Goal: Information Seeking & Learning: Learn about a topic

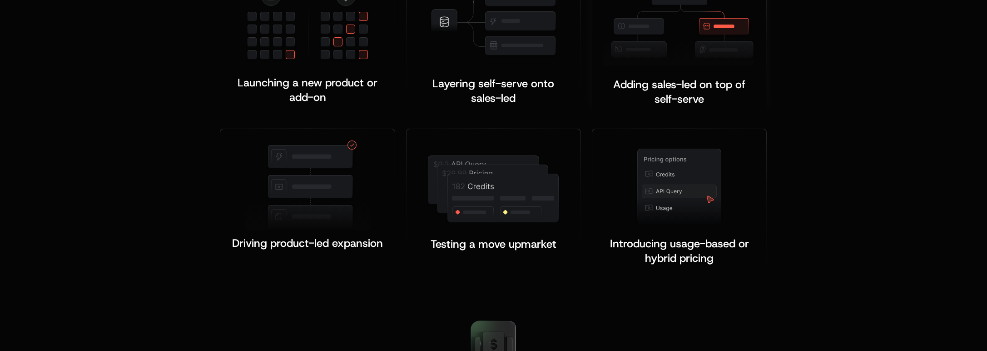
scroll to position [1878, 0]
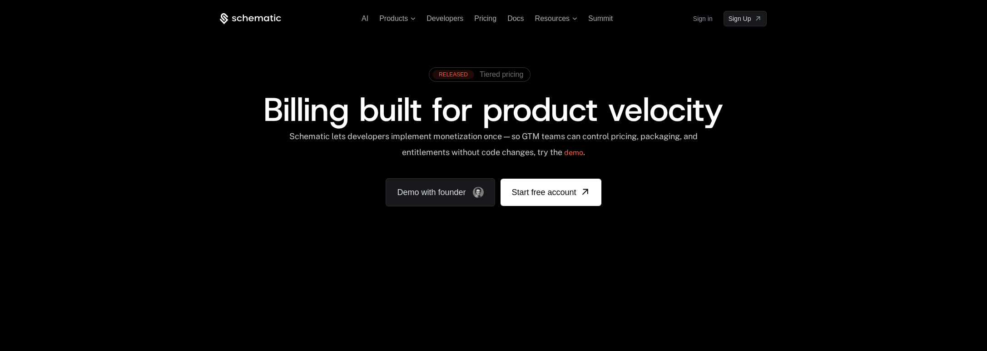
click at [704, 17] on link "Sign in" at bounding box center [703, 18] width 20 height 15
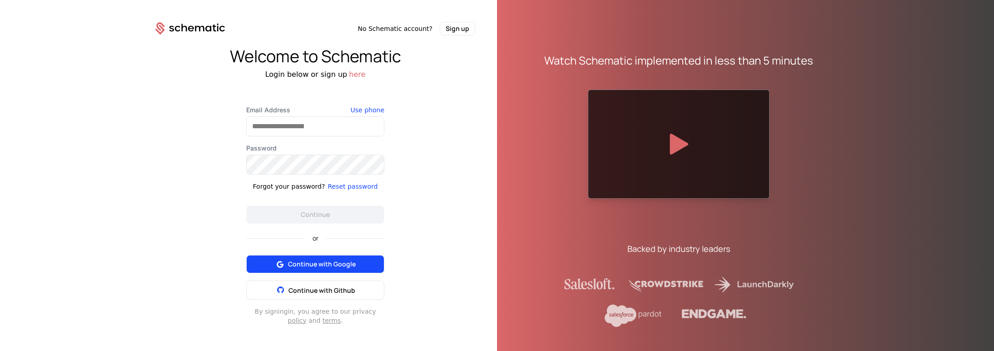
click at [358, 262] on button "Continue with Google" at bounding box center [315, 264] width 138 height 18
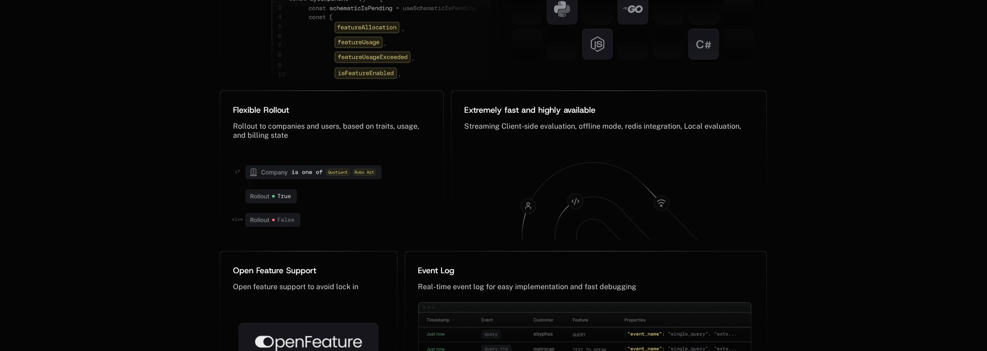
scroll to position [4681, 0]
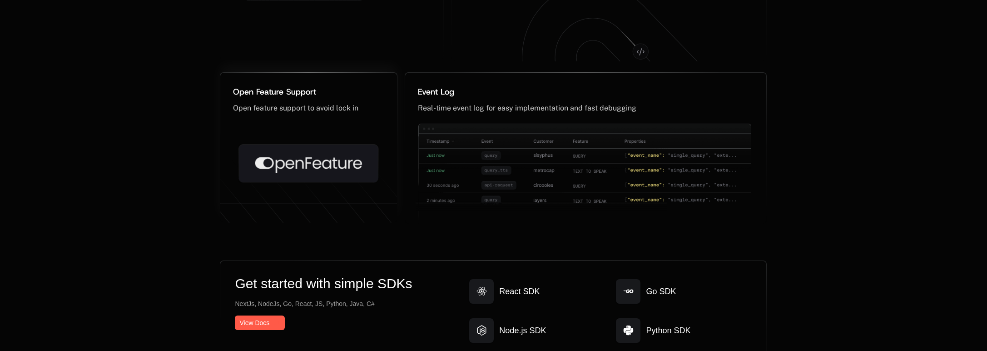
drag, startPoint x: 235, startPoint y: 109, endPoint x: 288, endPoint y: 169, distance: 79.5
click at [271, 112] on icon at bounding box center [308, 160] width 177 height 164
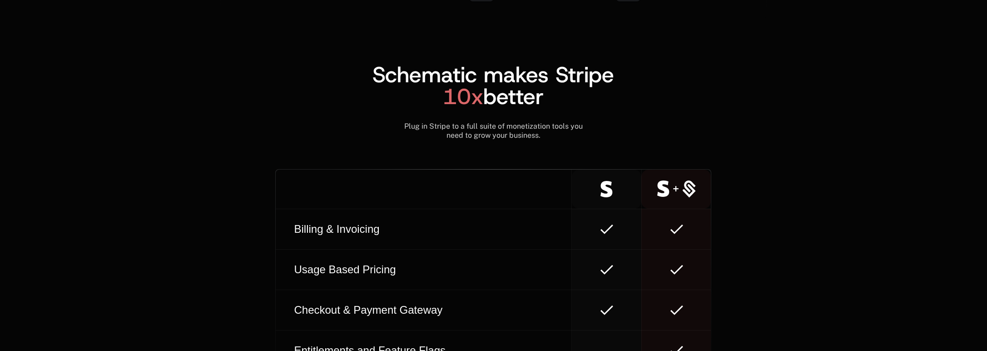
scroll to position [5187, 0]
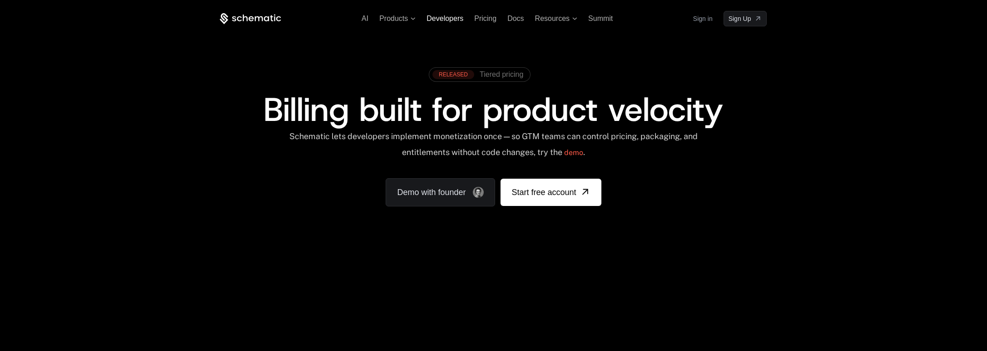
click at [445, 17] on span "Developers" at bounding box center [445, 19] width 37 height 8
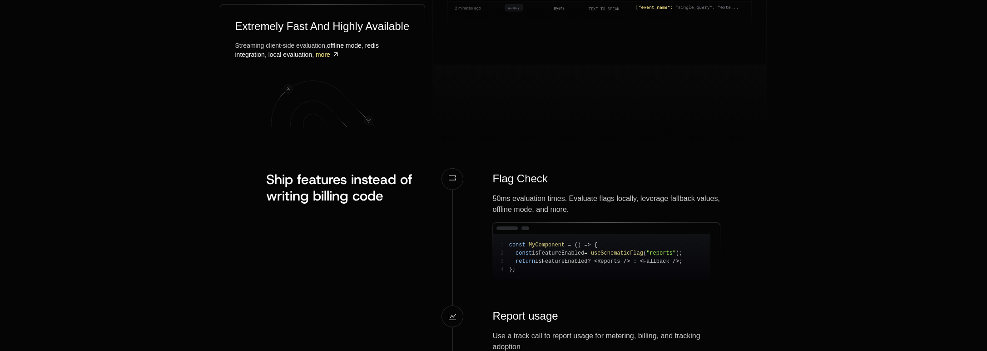
scroll to position [801, 0]
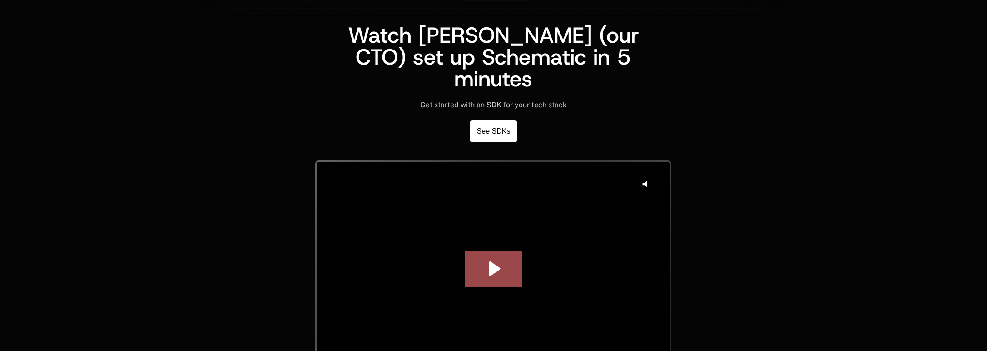
scroll to position [2269, 0]
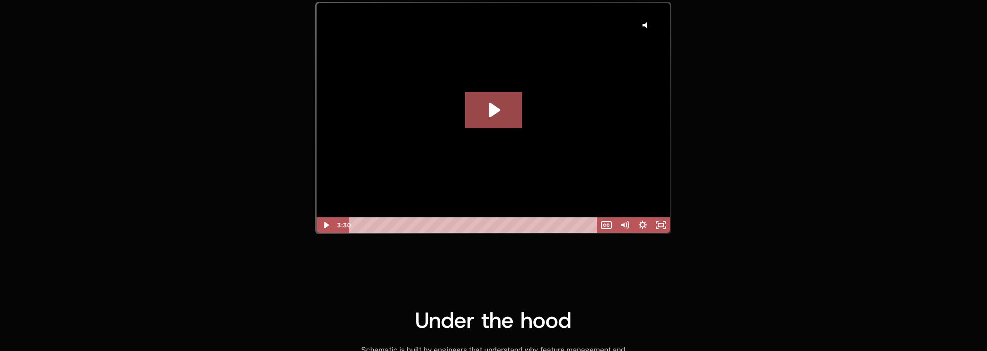
click at [391, 219] on div "Playbar" at bounding box center [474, 224] width 237 height 15
click at [411, 219] on div "Playbar" at bounding box center [474, 224] width 237 height 15
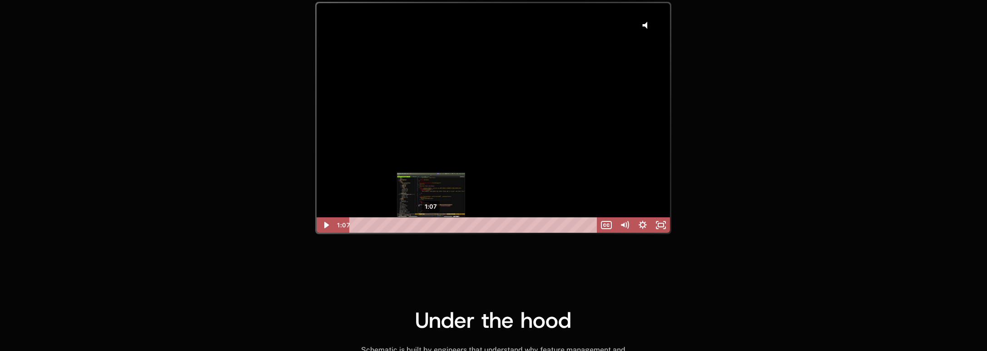
click at [431, 218] on div "1:07" at bounding box center [474, 224] width 237 height 15
click at [452, 219] on div "1:25" at bounding box center [474, 224] width 237 height 15
click at [457, 219] on div "1:27" at bounding box center [474, 224] width 237 height 15
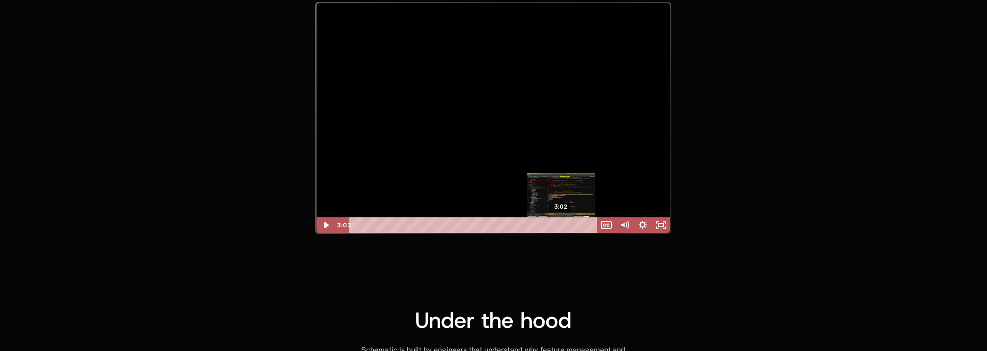
click at [561, 217] on div "3:02" at bounding box center [474, 224] width 237 height 15
click at [571, 217] on div "3:10" at bounding box center [474, 224] width 237 height 15
click at [580, 218] on div "3:19" at bounding box center [474, 224] width 237 height 15
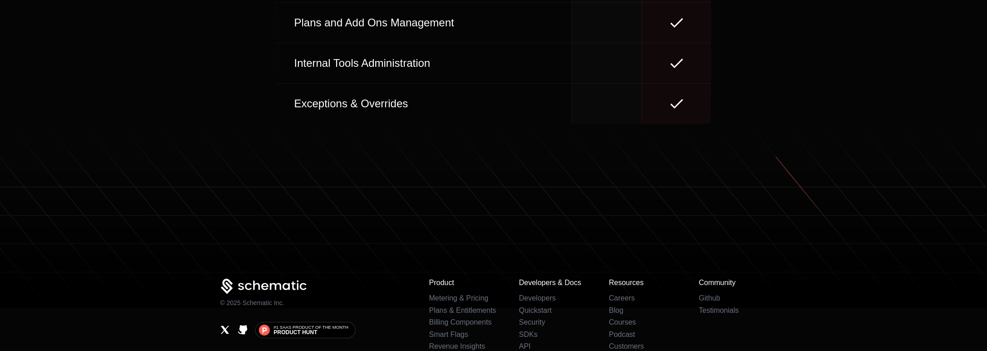
scroll to position [4324, 0]
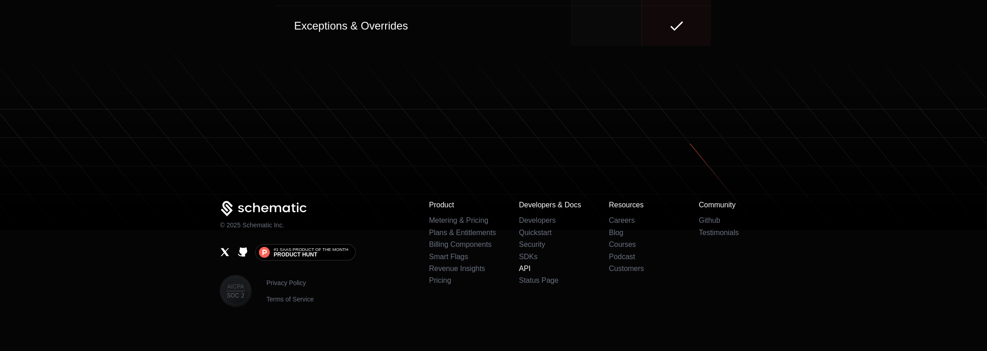
click at [527, 264] on link "API" at bounding box center [525, 268] width 12 height 8
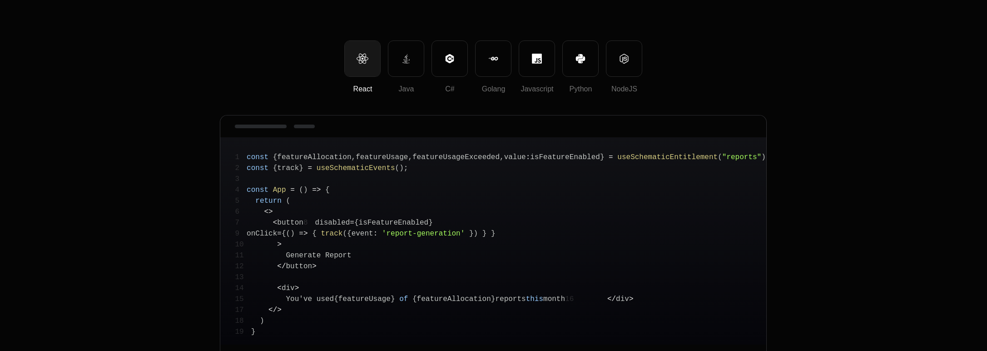
scroll to position [22, 0]
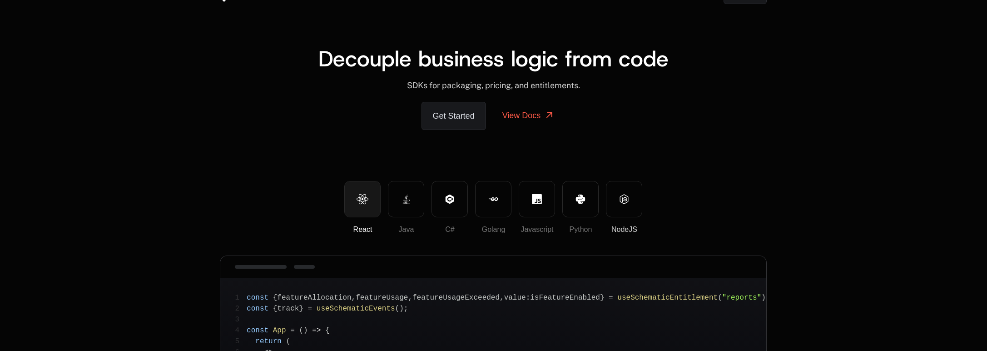
click at [628, 197] on icon at bounding box center [624, 199] width 9 height 10
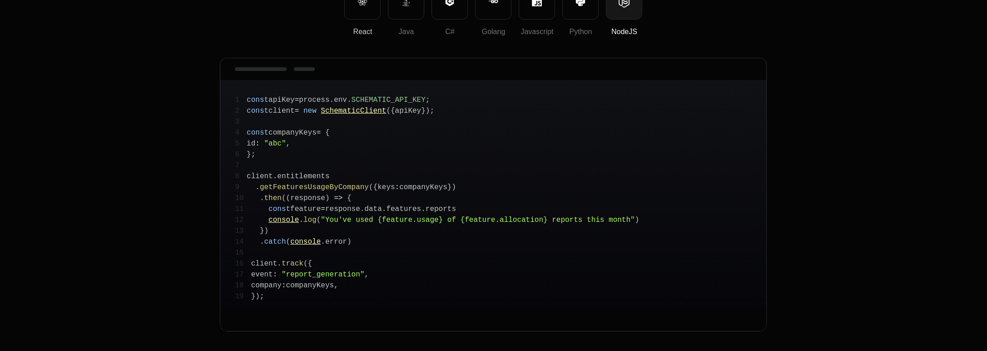
scroll to position [184, 0]
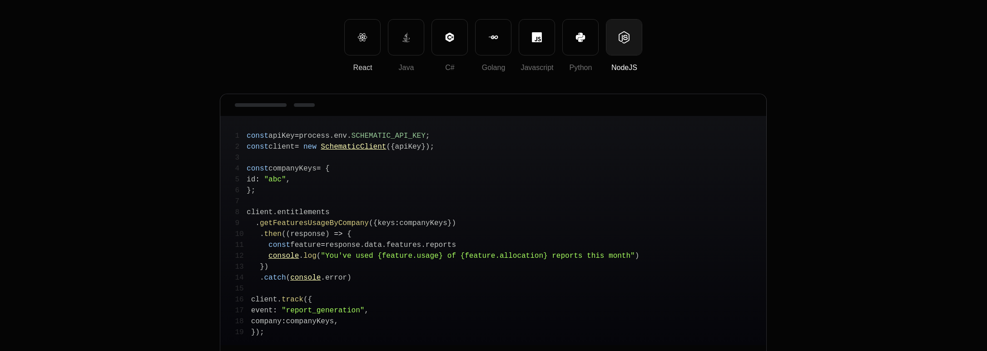
click at [360, 50] on button "React" at bounding box center [362, 37] width 36 height 36
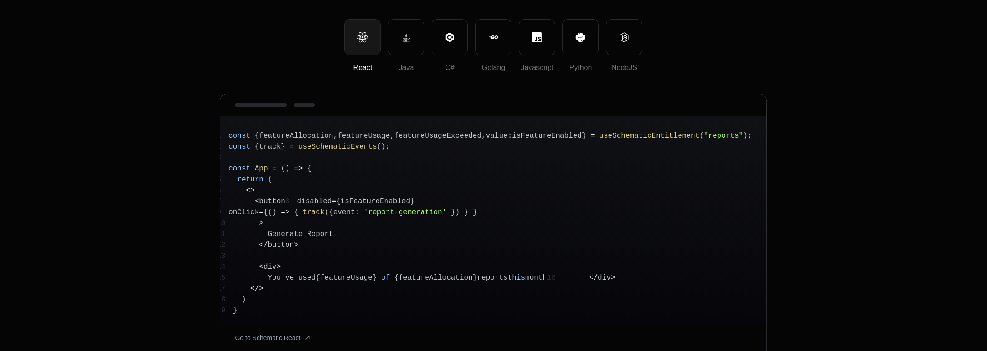
scroll to position [0, 0]
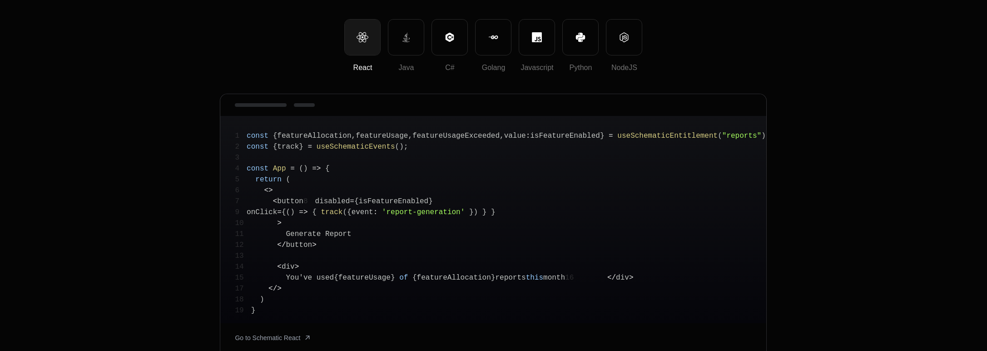
click at [872, 171] on div "React Java C# Golang Javascript Python NodeJS 1 const { featureAllocation , fea…" at bounding box center [493, 347] width 987 height 656
click at [197, 149] on div "React Java C# Golang Javascript Python NodeJS 1 const { featureAllocation , fea…" at bounding box center [493, 347] width 987 height 656
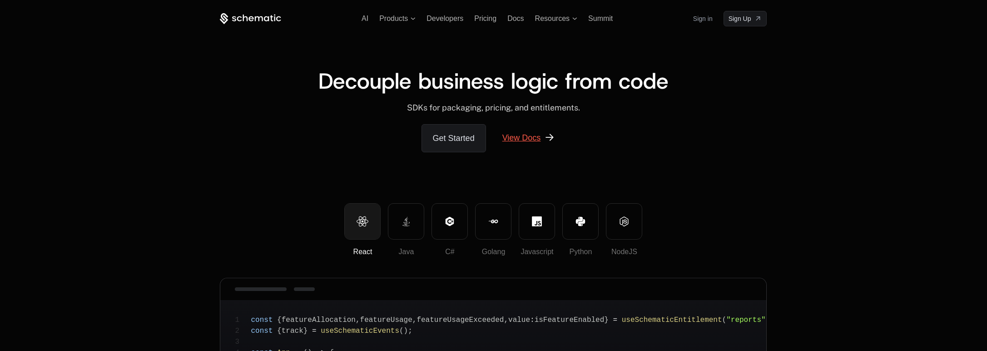
click at [520, 136] on link "View Docs" at bounding box center [529, 137] width 75 height 27
